Goal: Check status: Check status

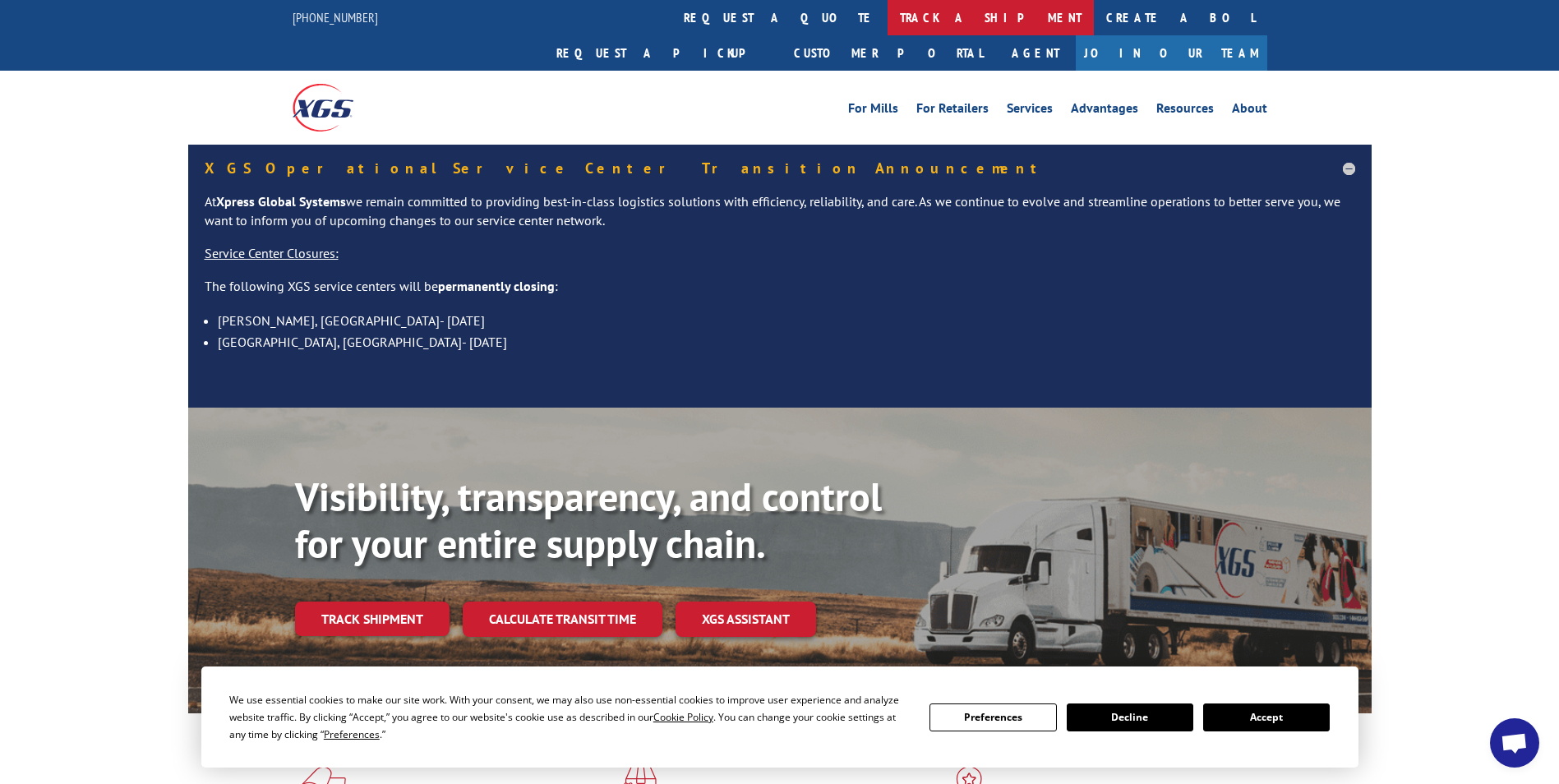
click at [887, 15] on link "track a shipment" at bounding box center [990, 18] width 206 height 35
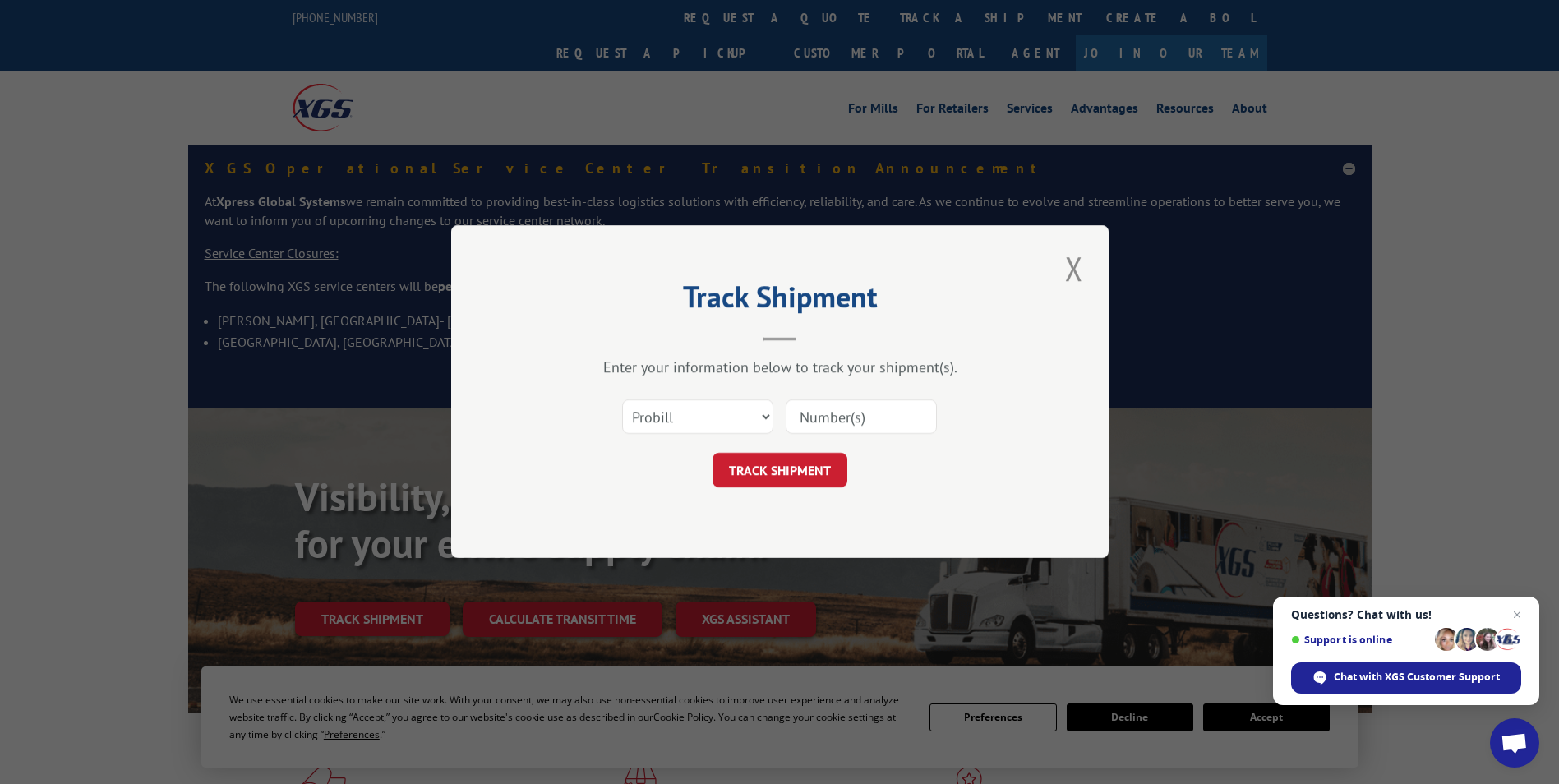
paste input "10542334"
type input "10542334"
click at [1516, 606] on span "Open chat" at bounding box center [1517, 615] width 21 height 21
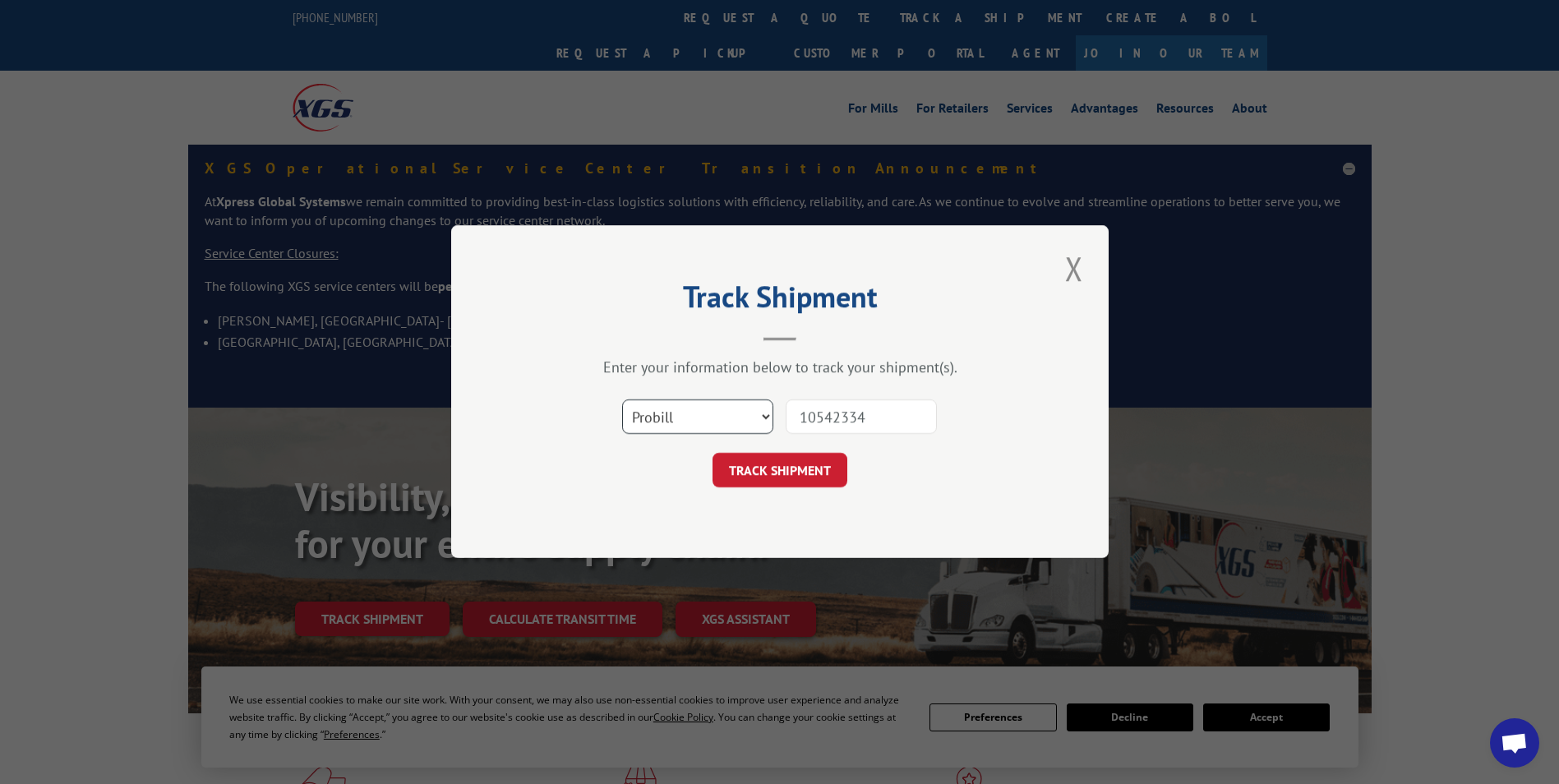
click at [752, 420] on select "Select category... Probill BOL PO" at bounding box center [698, 417] width 151 height 34
select select "po"
click at [622, 400] on select "Select category... Probill BOL PO" at bounding box center [698, 417] width 151 height 34
click at [800, 466] on button "TRACK SHIPMENT" at bounding box center [780, 470] width 135 height 34
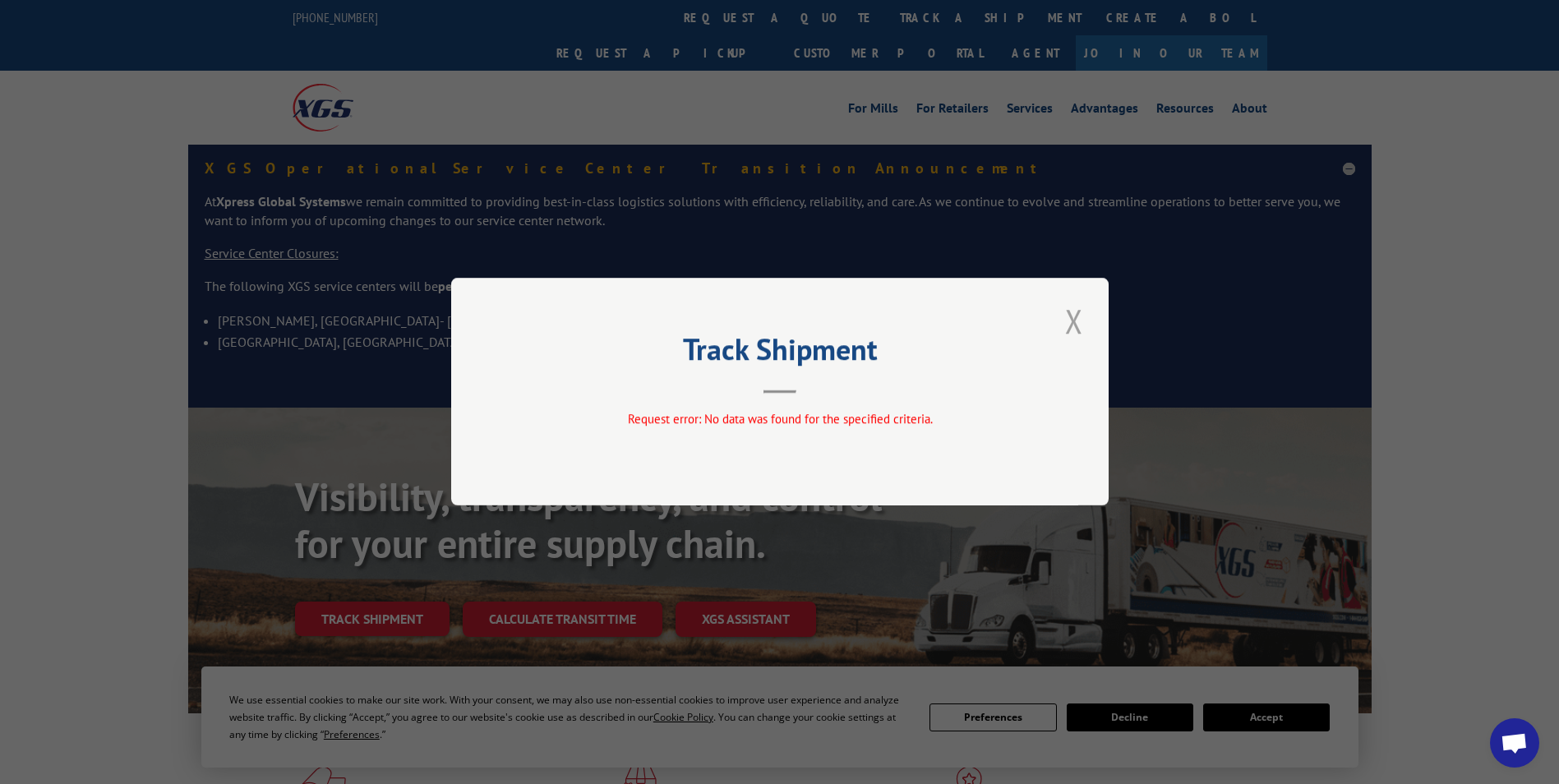
click at [1075, 323] on button "Close modal" at bounding box center [1073, 321] width 28 height 45
